Goal: Task Accomplishment & Management: Manage account settings

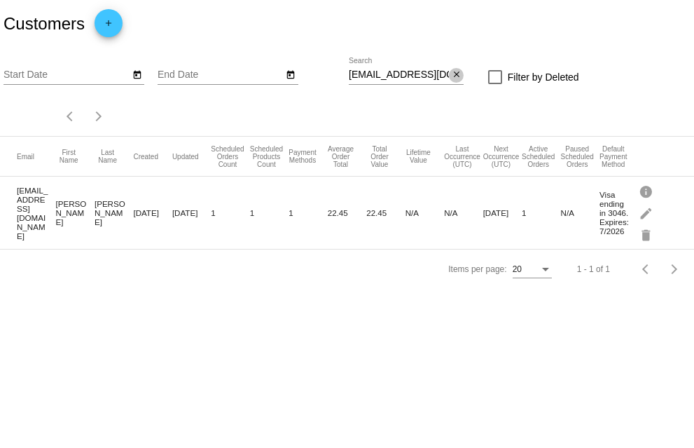
click at [452, 76] on mat-icon "close" at bounding box center [457, 74] width 10 height 11
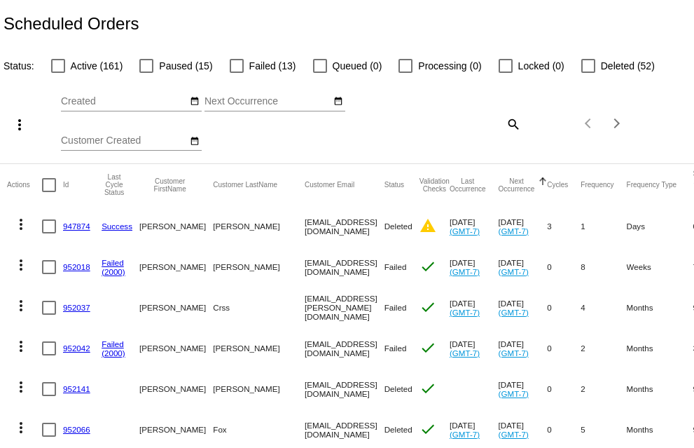
click at [59, 68] on div at bounding box center [58, 66] width 14 height 14
click at [58, 73] on input "Active (161)" at bounding box center [57, 73] width 1 height 1
checkbox input "true"
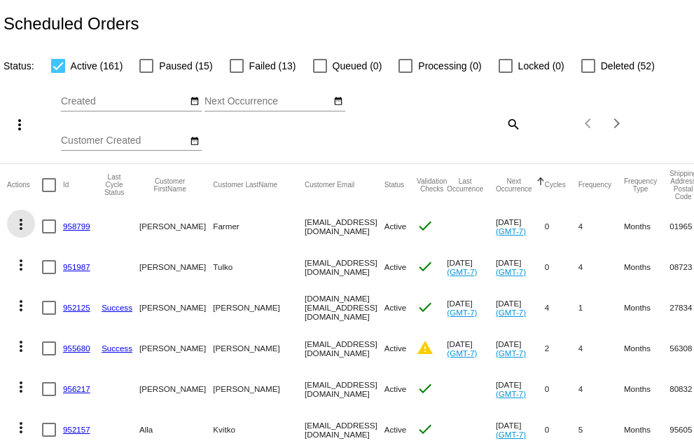
click at [20, 228] on mat-icon "more_vert" at bounding box center [21, 224] width 17 height 17
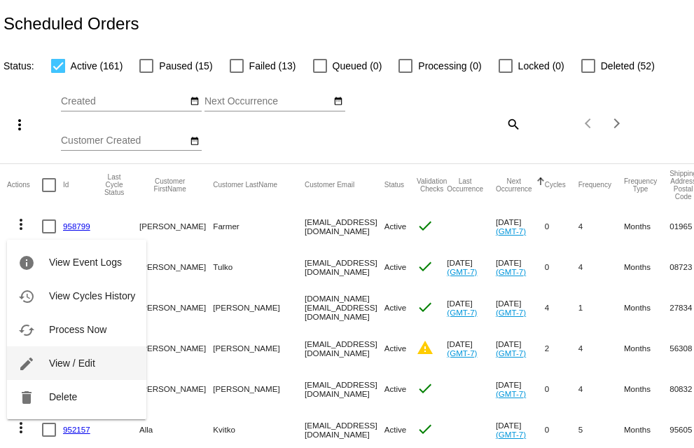
click at [43, 362] on button "edit View / Edit" at bounding box center [76, 363] width 139 height 34
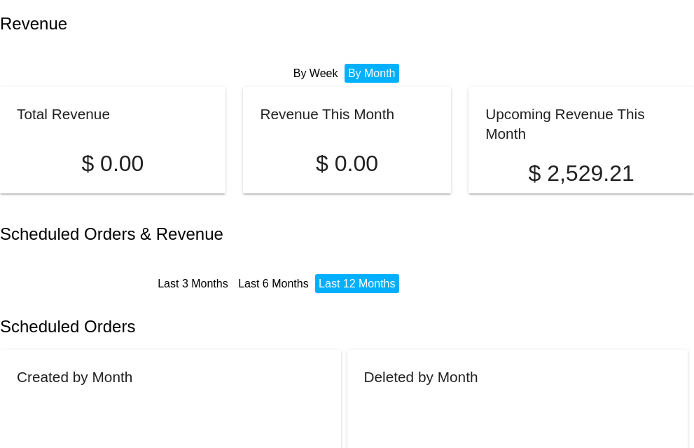
click at [318, 74] on li "By Week" at bounding box center [316, 73] width 52 height 19
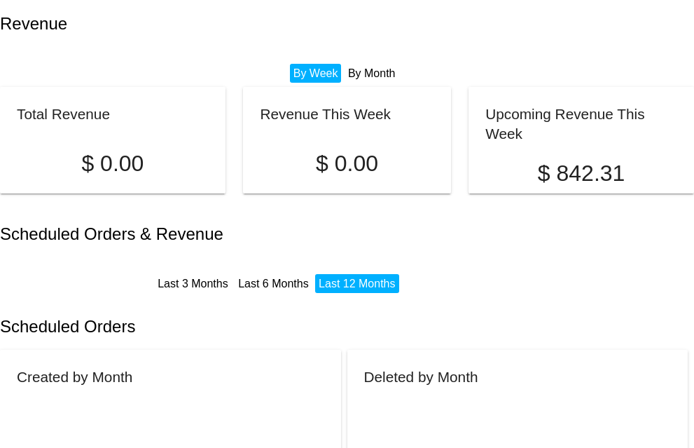
click at [371, 76] on li "By Month" at bounding box center [372, 73] width 55 height 19
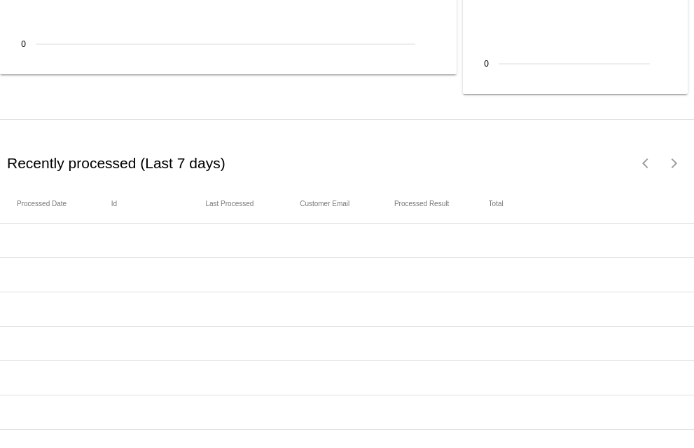
scroll to position [1962, 0]
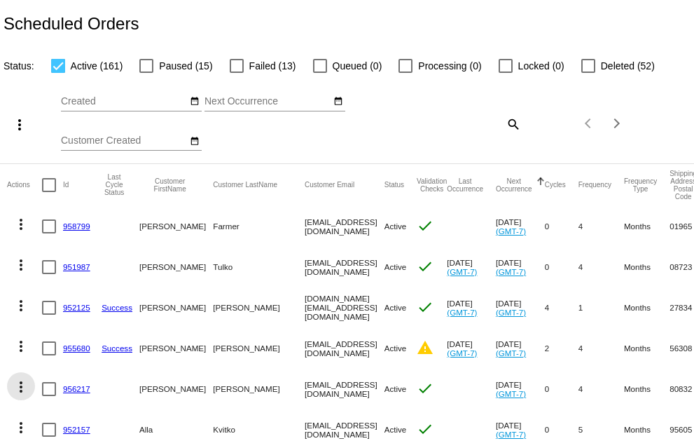
click at [19, 395] on mat-icon "more_vert" at bounding box center [21, 386] width 17 height 17
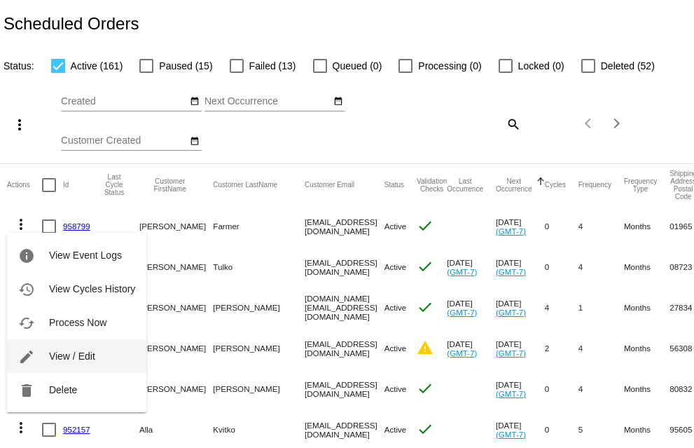
click at [29, 355] on mat-icon "edit" at bounding box center [26, 356] width 17 height 17
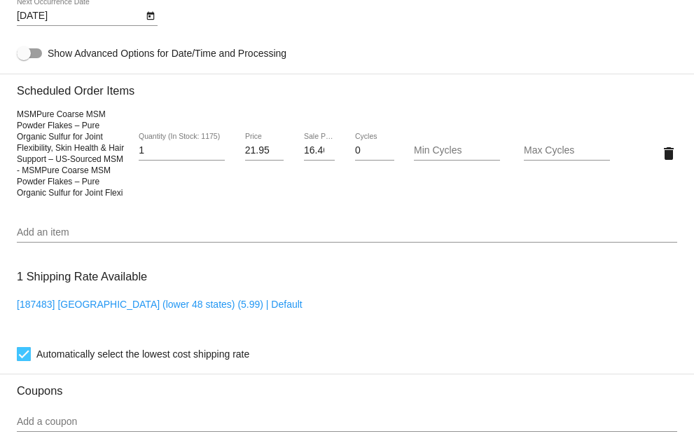
scroll to position [841, 0]
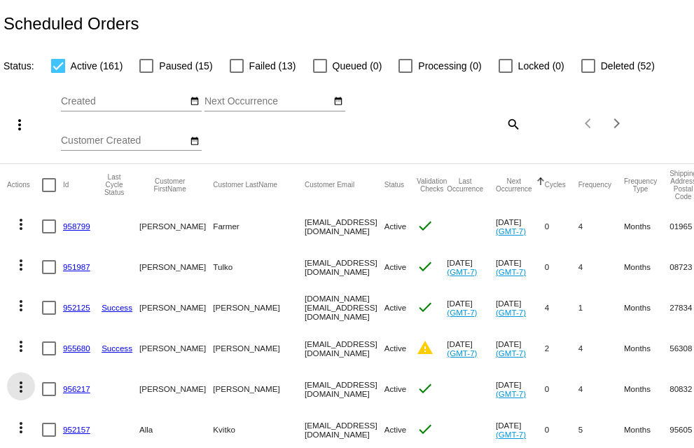
click at [20, 395] on mat-icon "more_vert" at bounding box center [21, 386] width 17 height 17
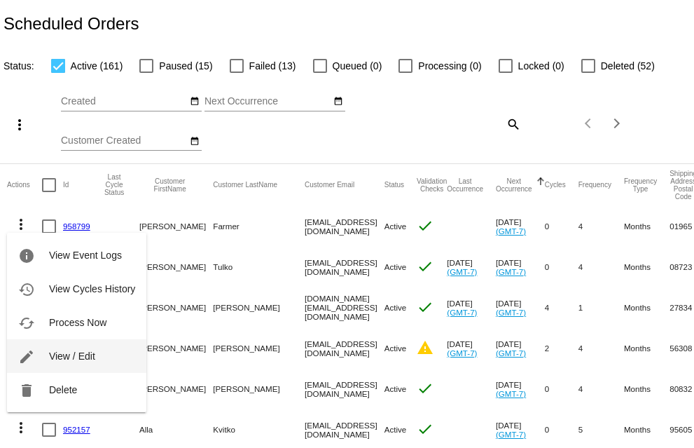
click at [39, 357] on button "edit View / Edit" at bounding box center [76, 356] width 139 height 34
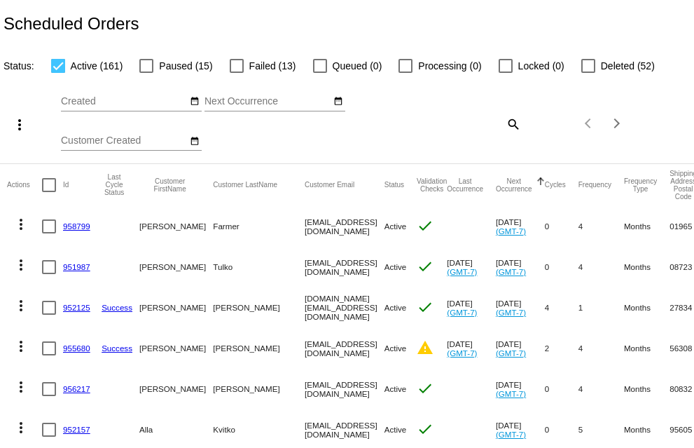
click at [20, 226] on mat-icon "more_vert" at bounding box center [21, 224] width 17 height 17
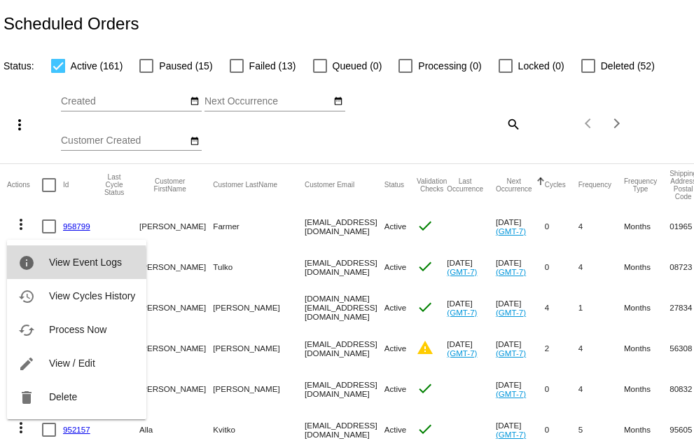
click at [65, 264] on span "View Event Logs" at bounding box center [85, 261] width 73 height 11
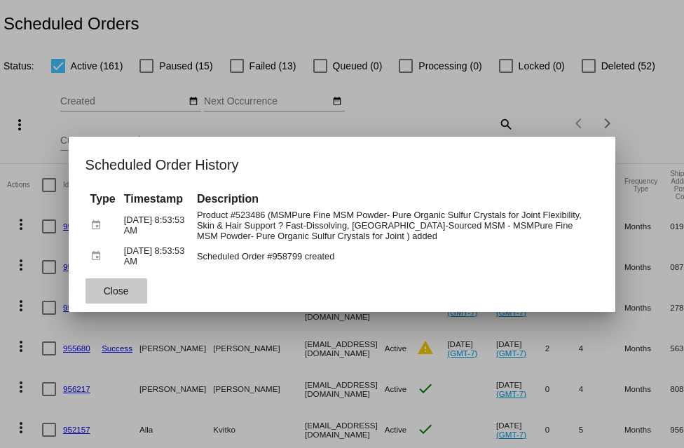
click at [108, 292] on span "Close" at bounding box center [116, 290] width 25 height 11
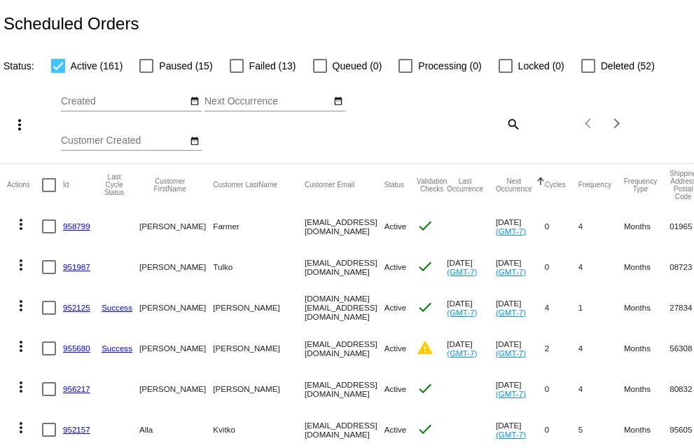
click at [18, 227] on mat-icon "more_vert" at bounding box center [21, 224] width 17 height 17
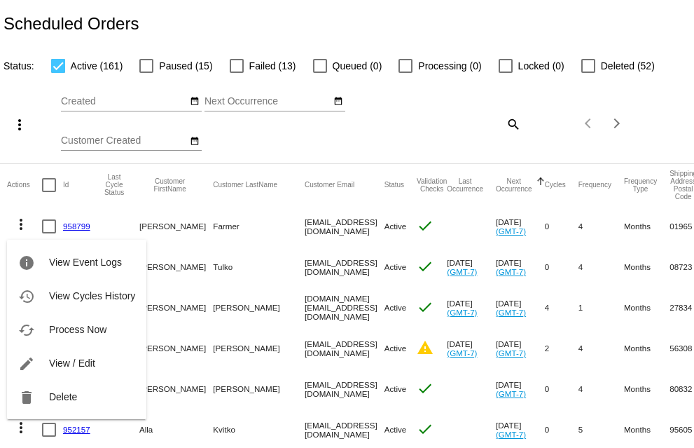
click at [240, 249] on div at bounding box center [347, 224] width 694 height 448
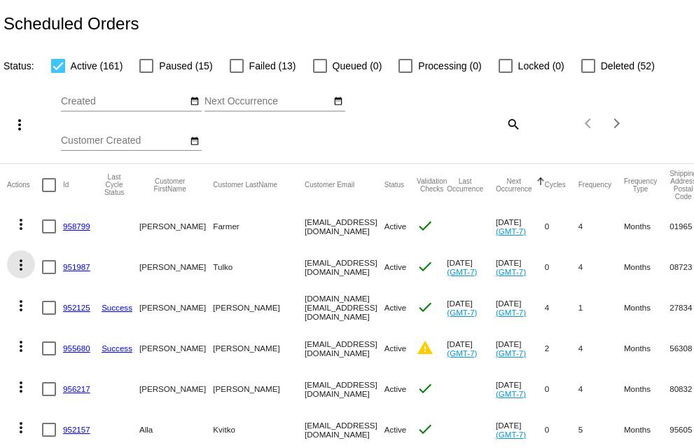
click at [19, 266] on mat-icon "more_vert" at bounding box center [21, 264] width 17 height 17
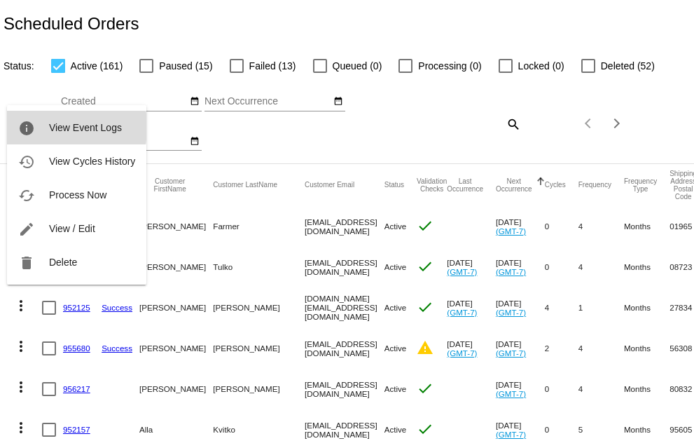
click at [34, 127] on mat-icon "info" at bounding box center [26, 128] width 17 height 17
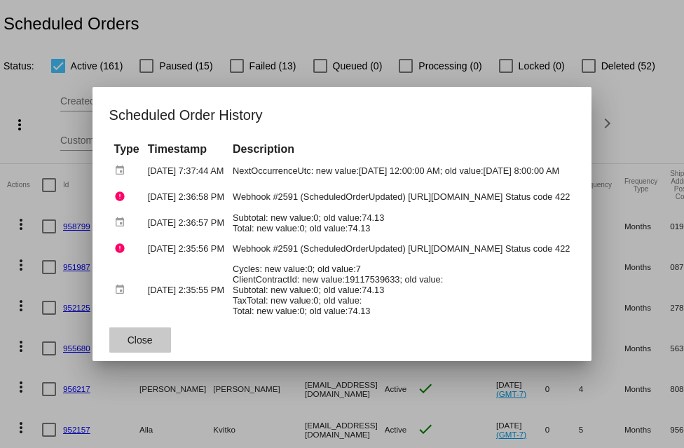
click at [128, 334] on span "Close" at bounding box center [140, 339] width 25 height 11
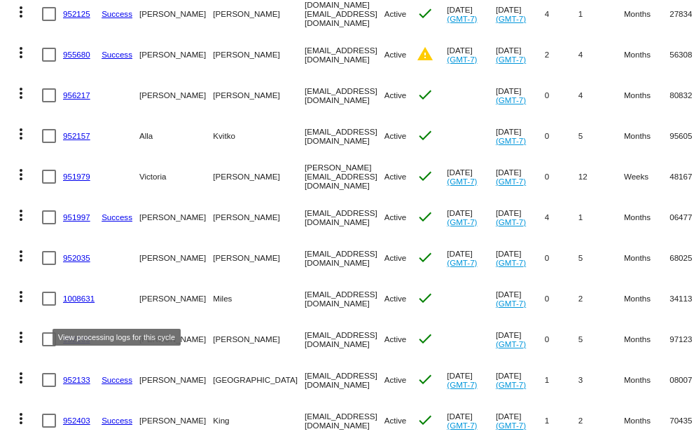
scroll to position [561, 0]
